Goal: Transaction & Acquisition: Obtain resource

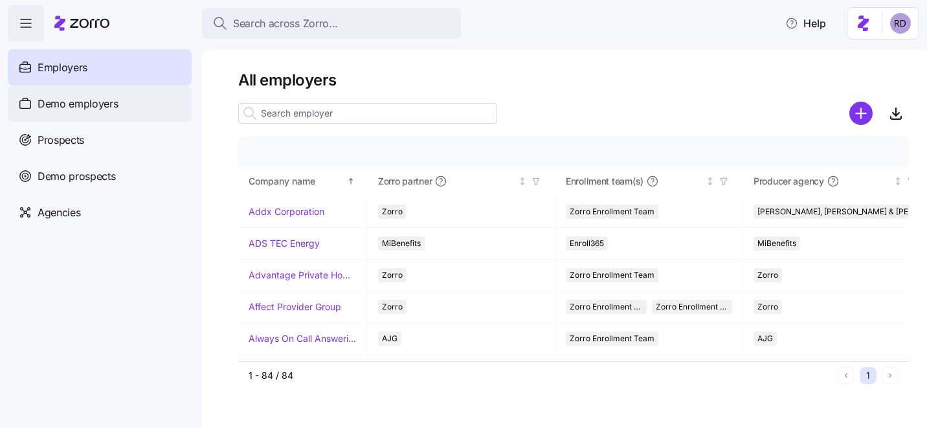
click at [121, 93] on div "Demo employers" at bounding box center [100, 103] width 184 height 36
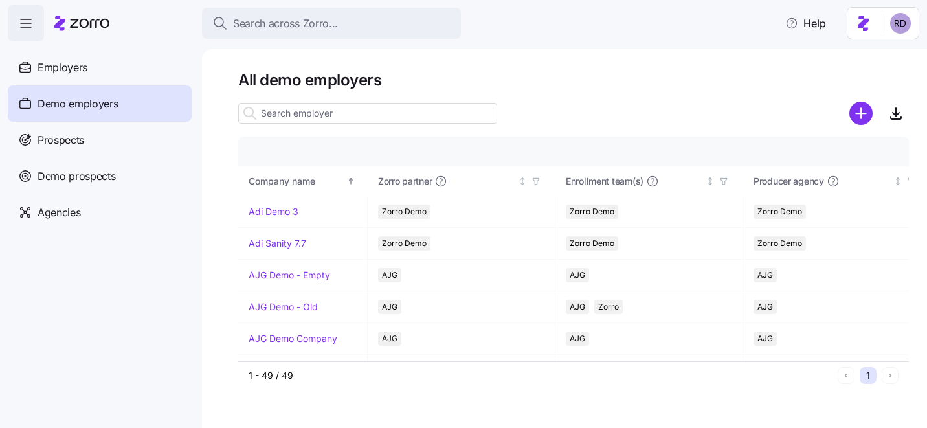
click at [285, 115] on input at bounding box center [367, 113] width 259 height 21
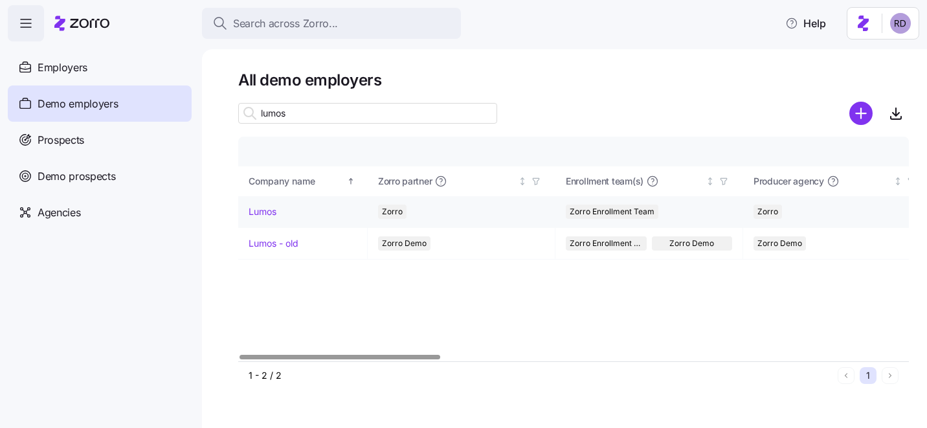
type input "lumos"
click at [260, 213] on link "Lumos" at bounding box center [262, 211] width 28 height 13
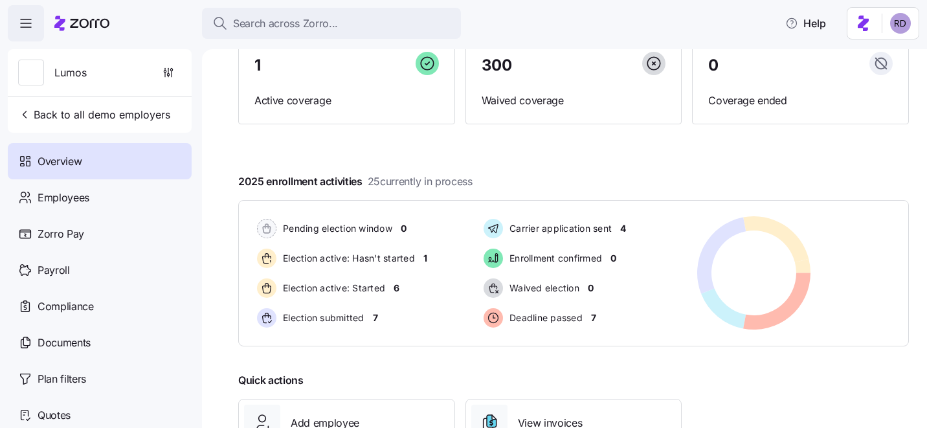
scroll to position [157, 0]
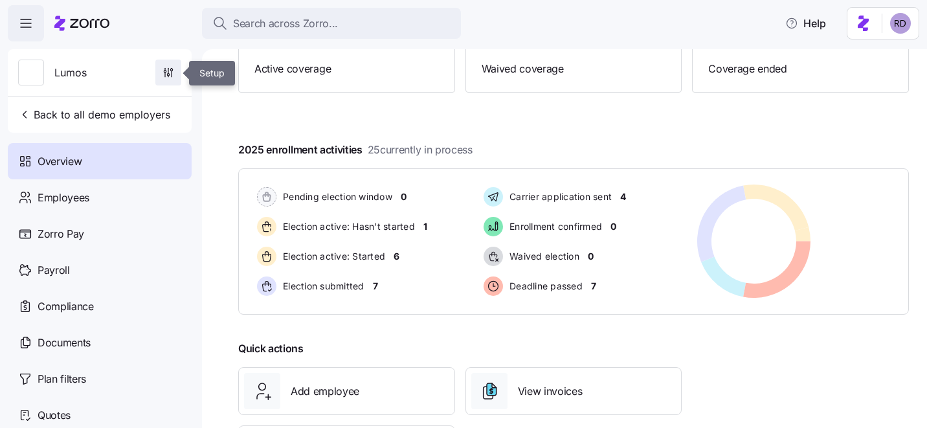
click at [171, 75] on icon "button" at bounding box center [168, 72] width 13 height 13
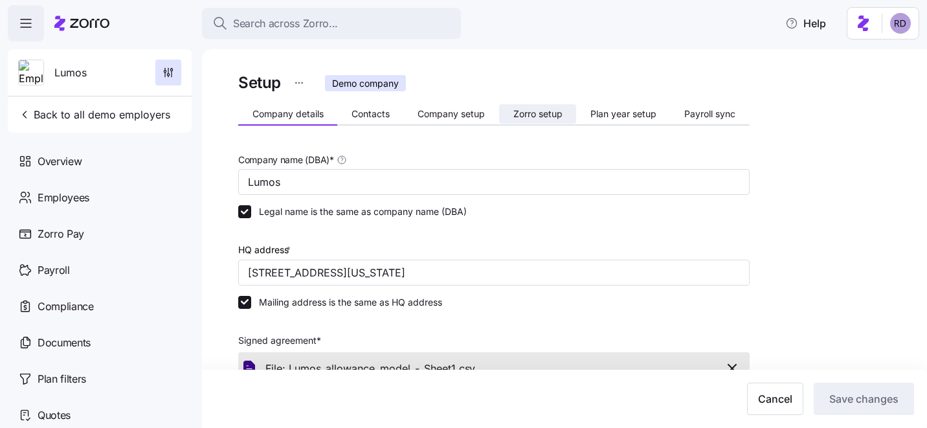
click at [538, 111] on span "Zorro setup" at bounding box center [537, 113] width 49 height 9
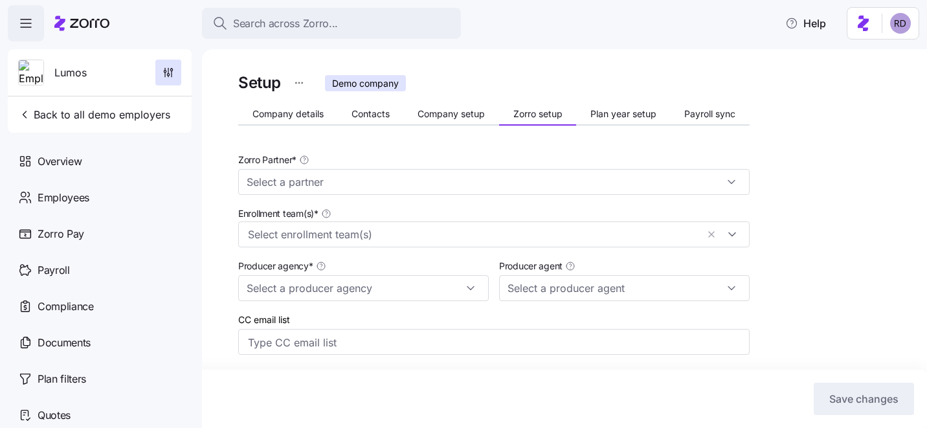
type input "Zorro"
click at [610, 121] on button "Plan year setup" at bounding box center [623, 113] width 94 height 19
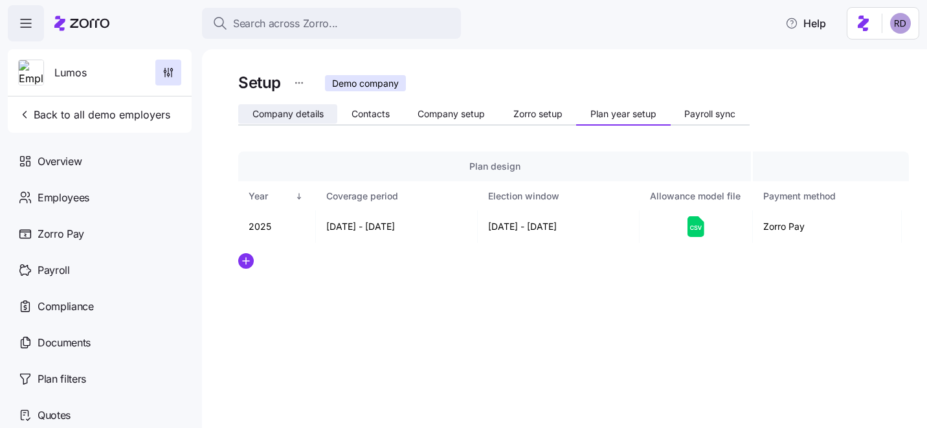
click at [297, 109] on span "Company details" at bounding box center [287, 113] width 71 height 9
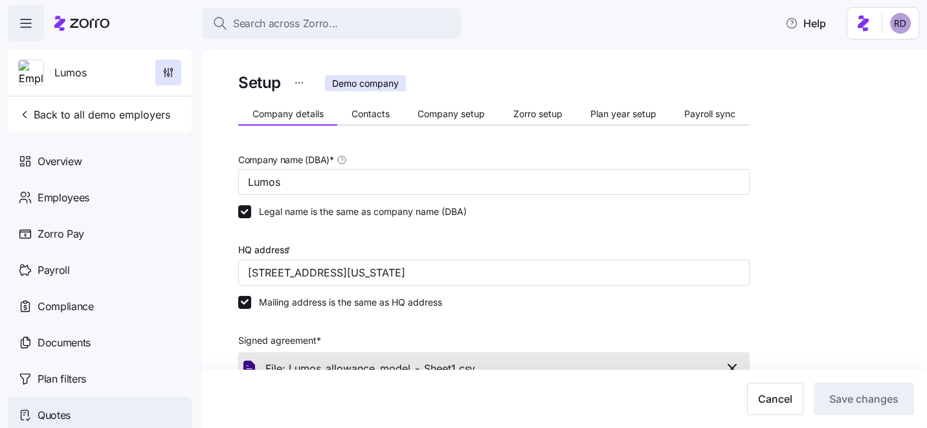
click at [80, 415] on div "Quotes" at bounding box center [100, 415] width 184 height 36
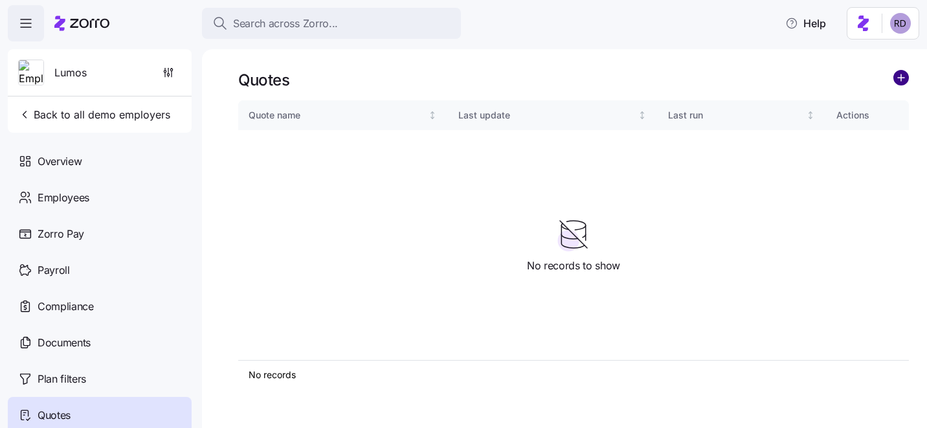
click at [899, 79] on circle "add icon" at bounding box center [901, 78] width 14 height 14
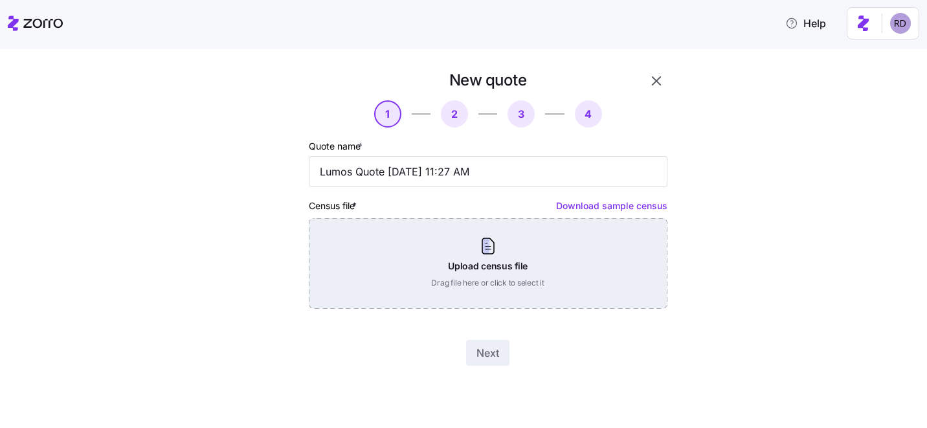
click at [476, 256] on div "Upload census file Drag file here or click to select it" at bounding box center [488, 263] width 358 height 91
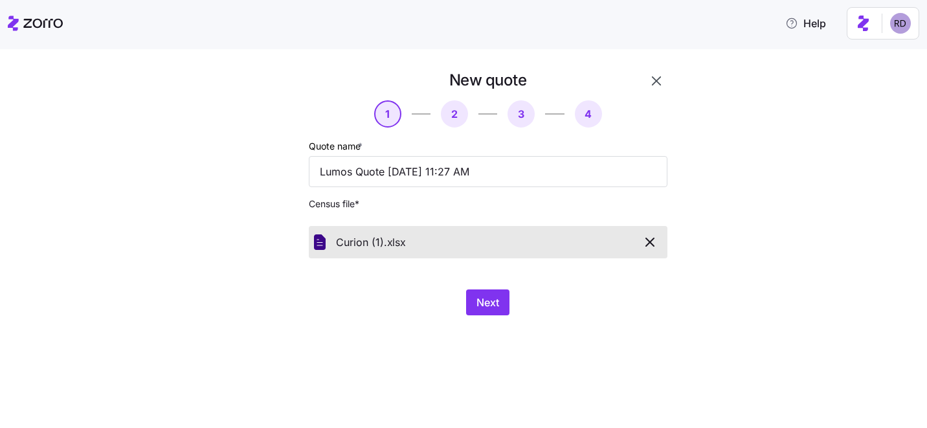
click at [460, 296] on div "Next" at bounding box center [488, 302] width 358 height 26
click at [485, 296] on span "Next" at bounding box center [487, 302] width 23 height 16
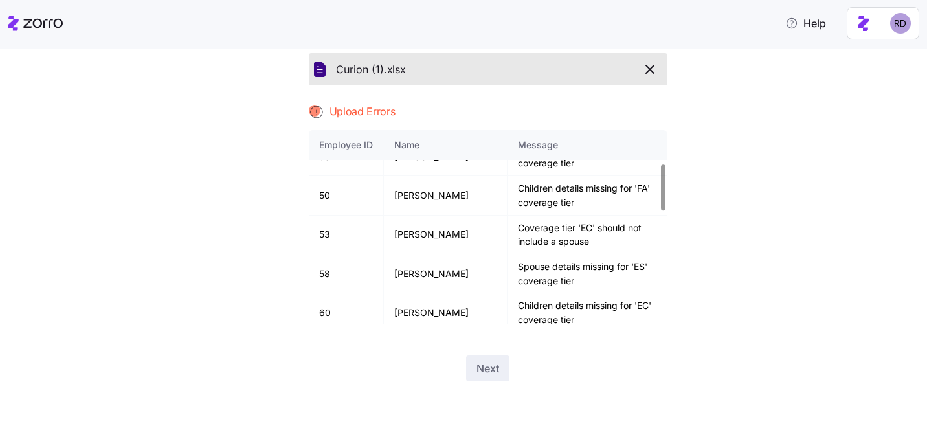
scroll to position [141, 0]
click at [450, 234] on td "[PERSON_NAME]" at bounding box center [446, 233] width 124 height 39
copy td "Midgley"
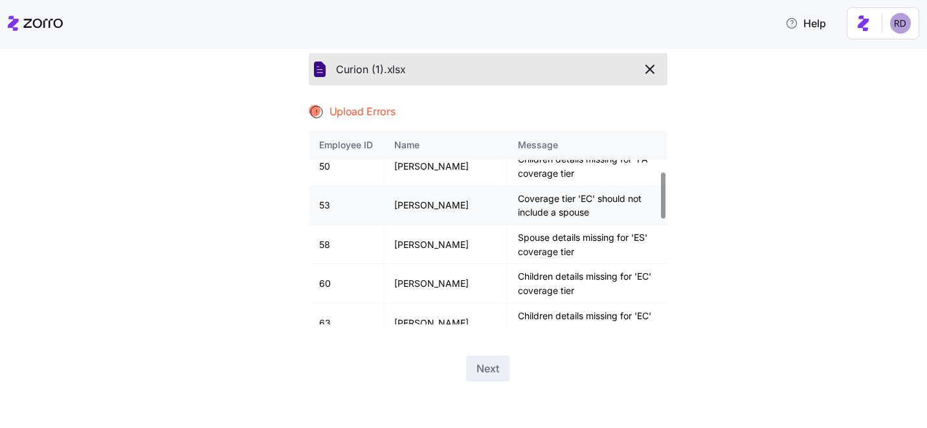
scroll to position [174, 0]
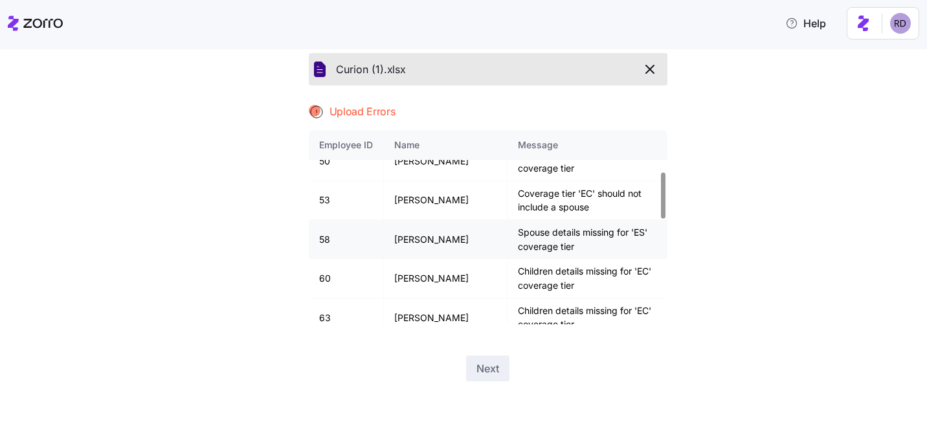
click at [442, 234] on td "[PERSON_NAME]" at bounding box center [446, 239] width 124 height 39
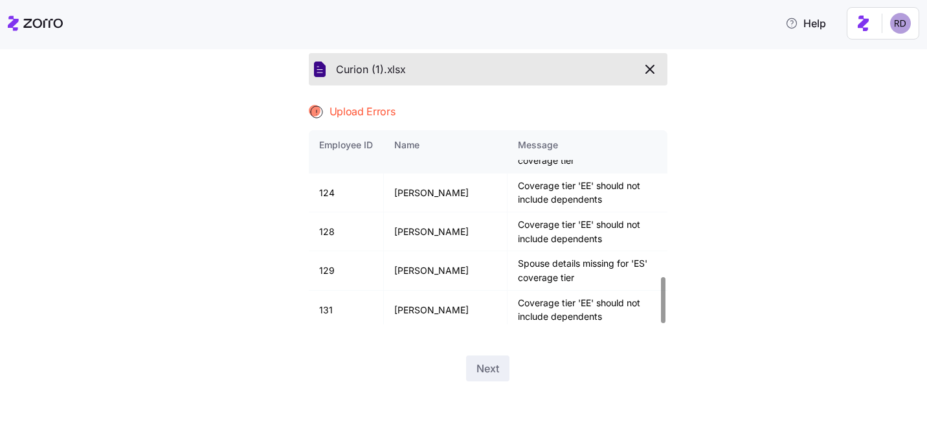
scroll to position [616, 0]
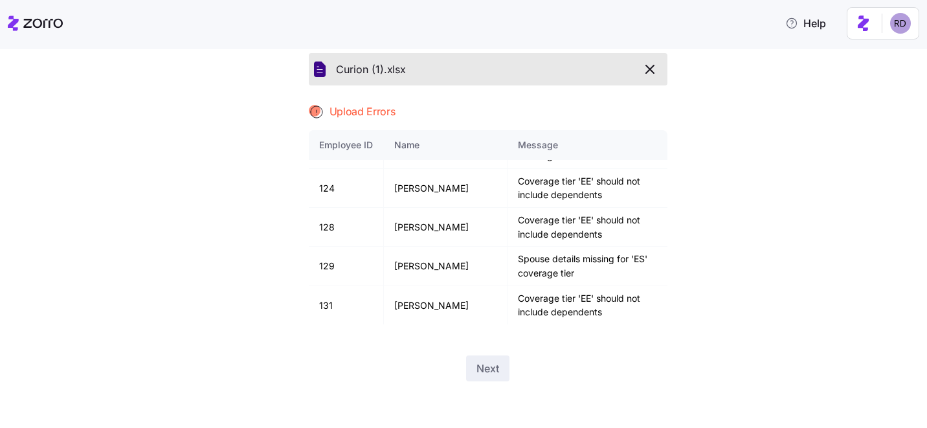
click at [520, 94] on div "Quote name * Lumos Quote [DATE] 11:27 AM Census file * Curion (1). xlsx Upload …" at bounding box center [488, 144] width 358 height 359
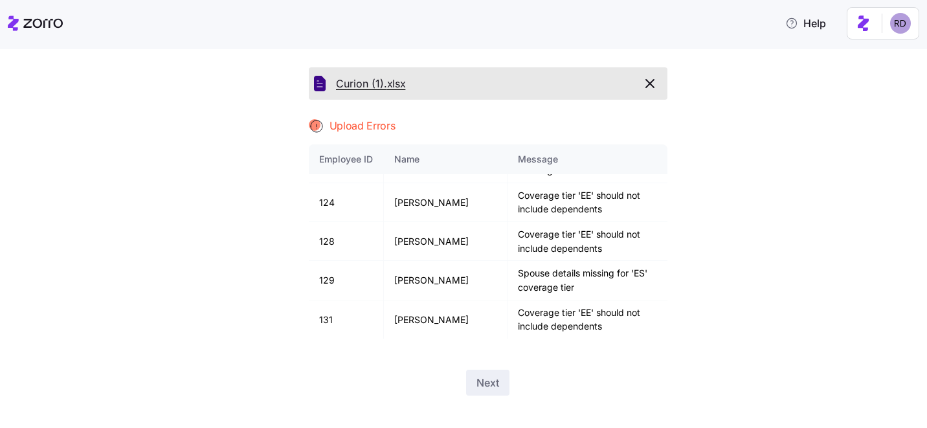
scroll to position [148, 0]
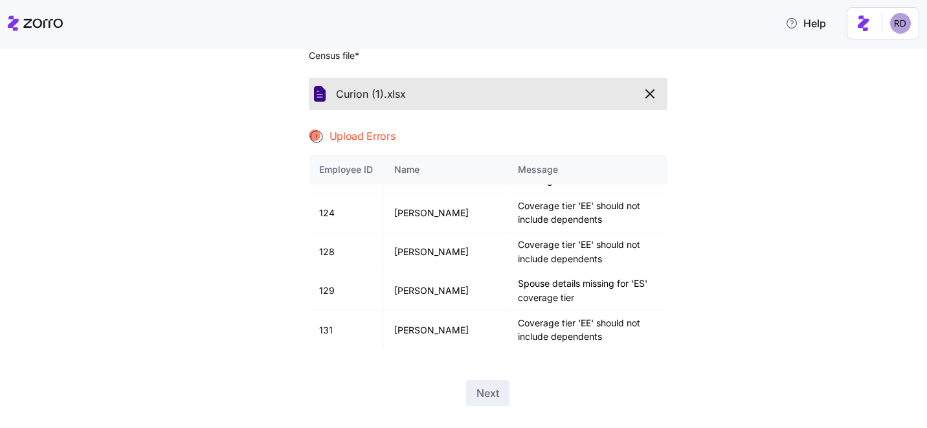
click at [645, 88] on icon "button" at bounding box center [650, 94] width 16 height 16
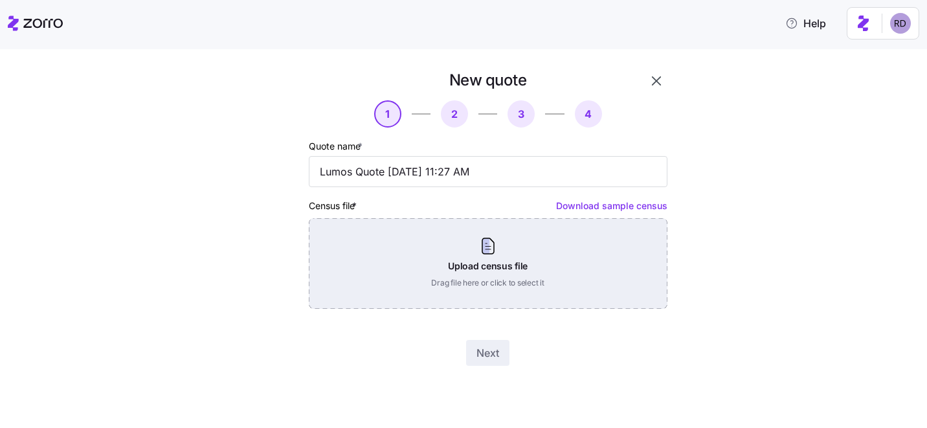
click at [449, 274] on div "Upload census file Drag file here or click to select it" at bounding box center [488, 263] width 358 height 91
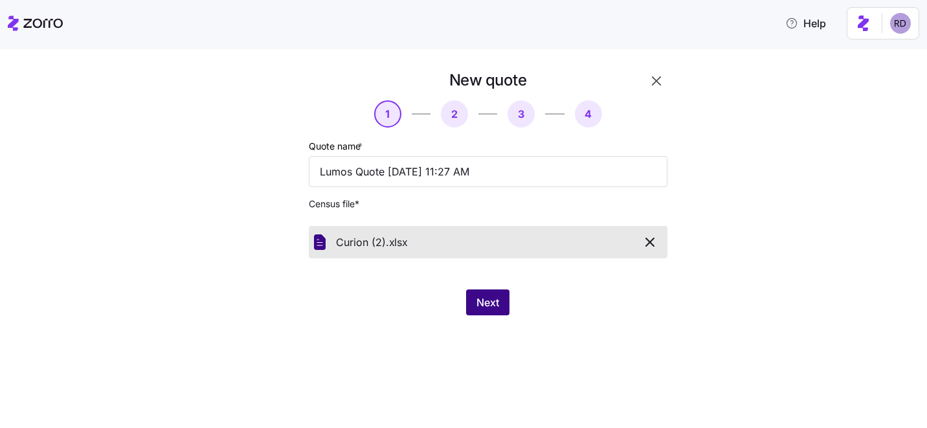
click at [505, 302] on button "Next" at bounding box center [487, 302] width 43 height 26
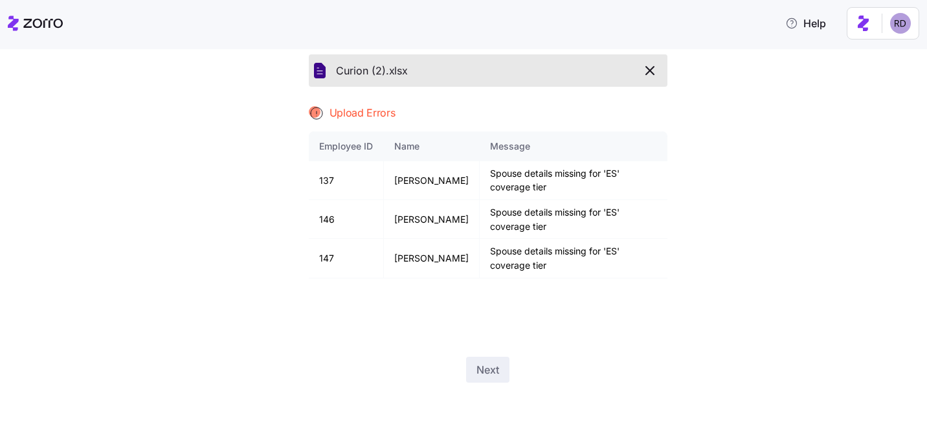
scroll to position [173, 0]
click at [653, 64] on icon "button" at bounding box center [650, 69] width 16 height 16
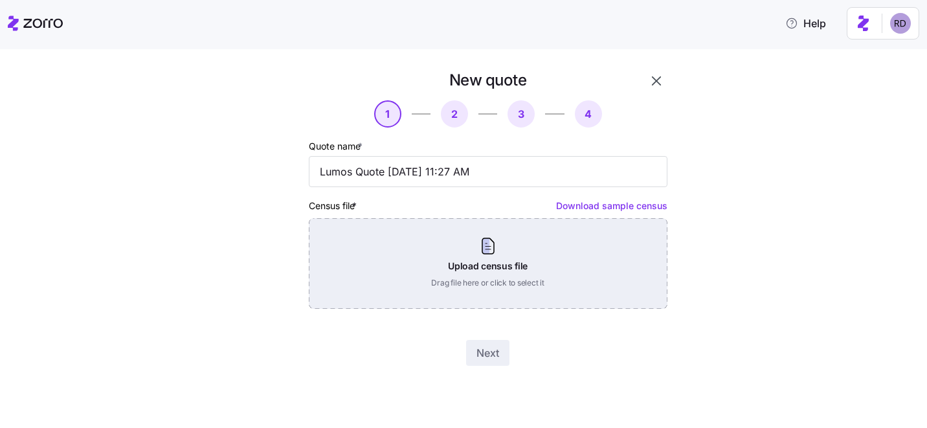
click at [465, 276] on div "Upload census file Drag file here or click to select it" at bounding box center [488, 263] width 358 height 91
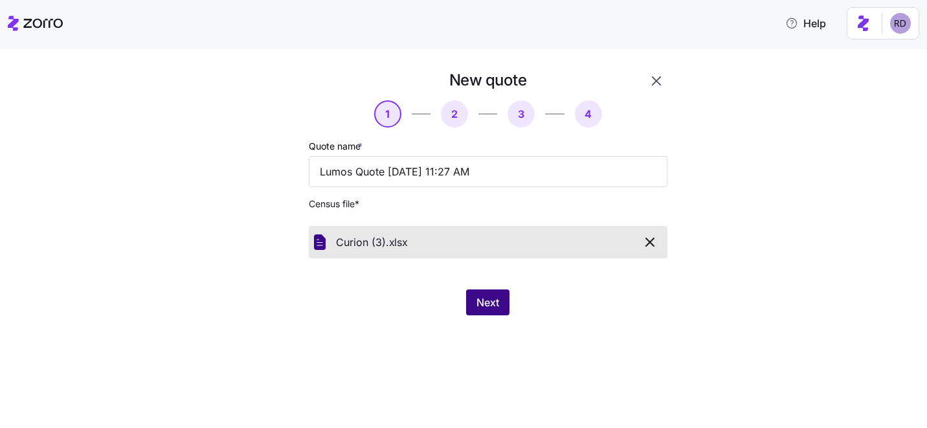
click at [496, 300] on span "Next" at bounding box center [487, 302] width 23 height 16
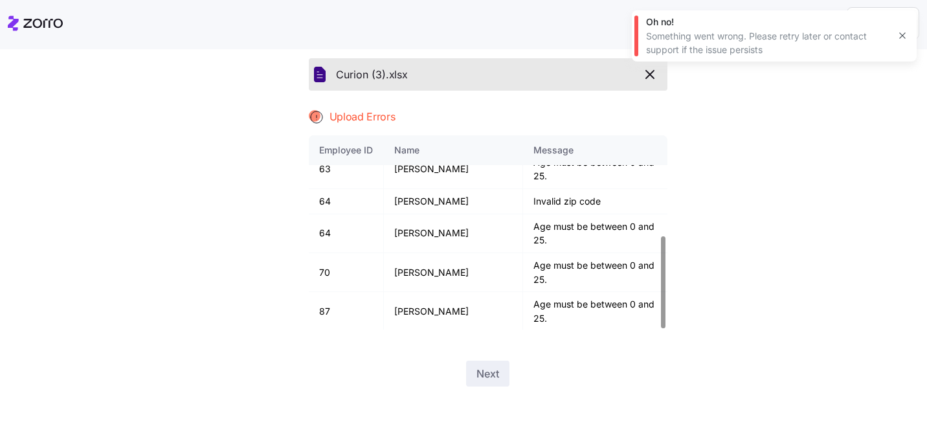
scroll to position [173, 0]
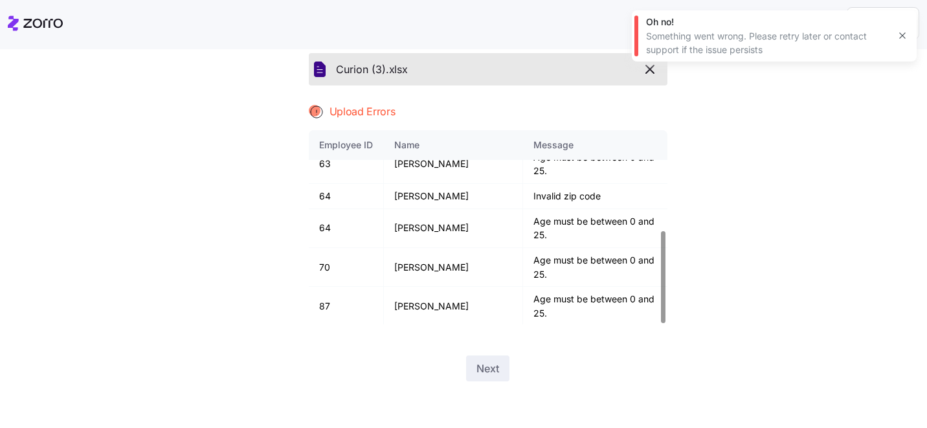
click at [648, 67] on icon "button" at bounding box center [650, 69] width 16 height 16
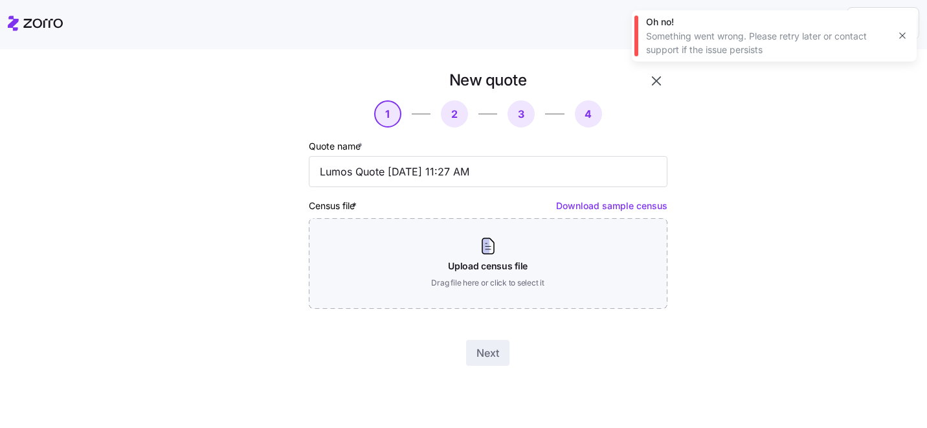
scroll to position [0, 0]
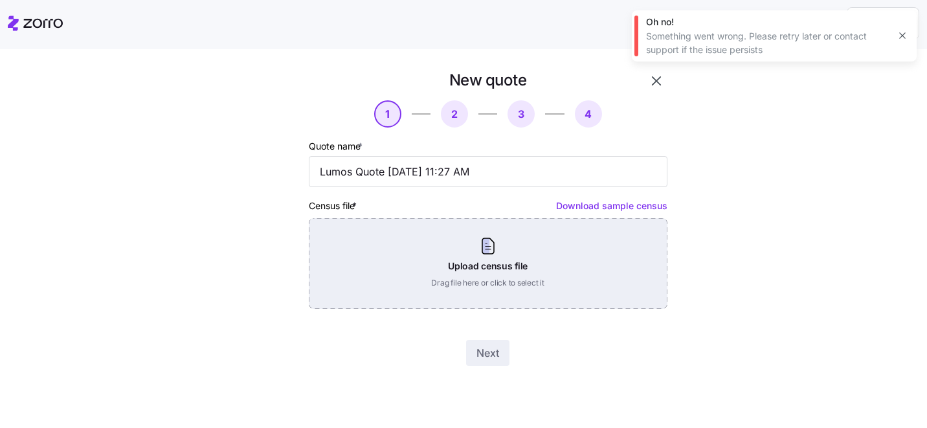
click at [436, 289] on div "Upload census file Drag file here or click to select it" at bounding box center [488, 263] width 358 height 91
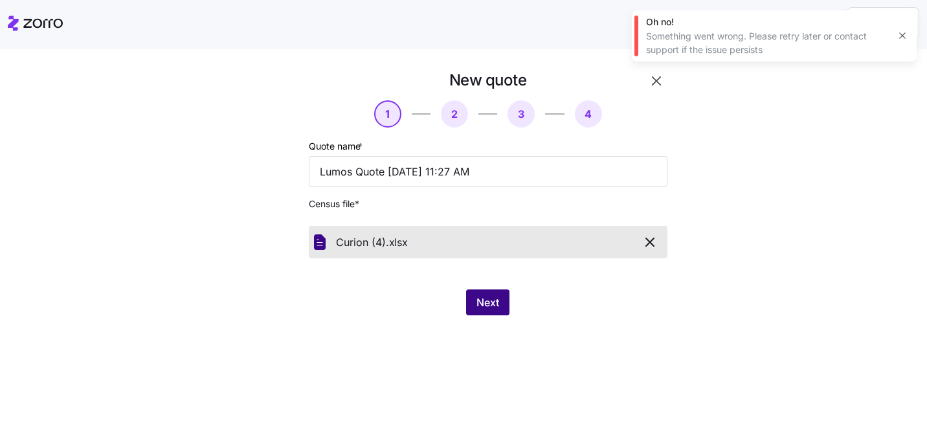
click at [498, 311] on button "Next" at bounding box center [487, 302] width 43 height 26
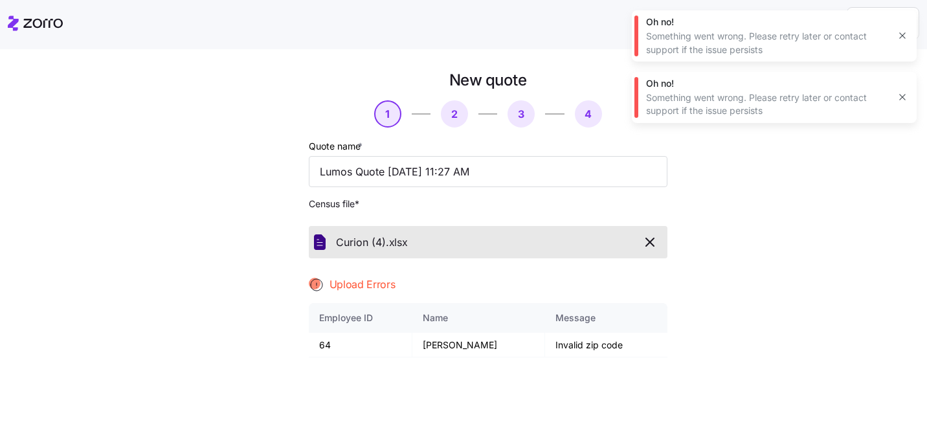
click at [648, 243] on icon "button" at bounding box center [650, 242] width 8 height 8
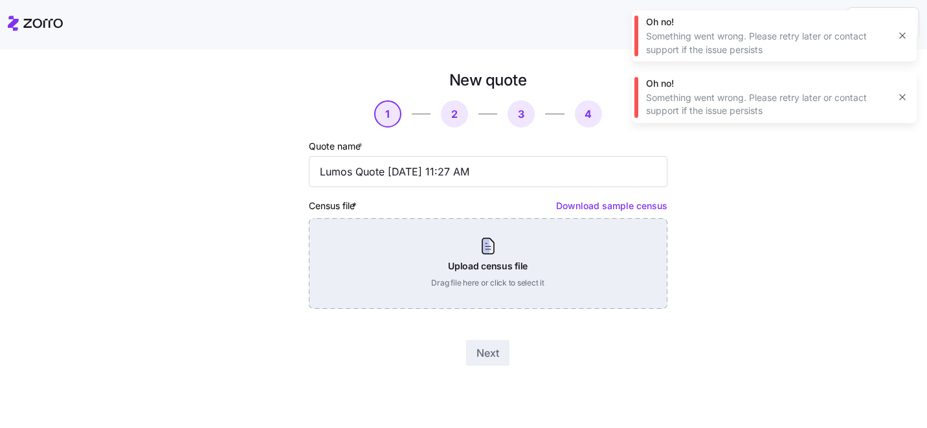
click at [542, 245] on div "Upload census file Drag file here or click to select it" at bounding box center [488, 263] width 358 height 91
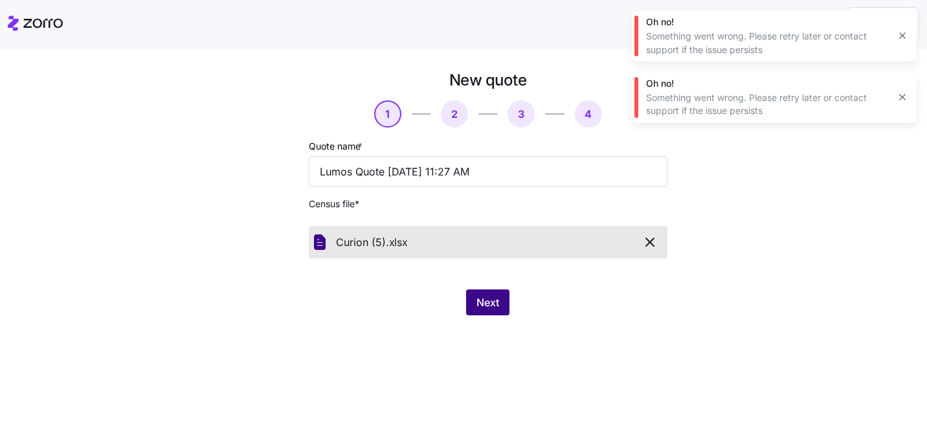
click at [483, 308] on span "Next" at bounding box center [487, 302] width 23 height 16
